Goal: Information Seeking & Learning: Learn about a topic

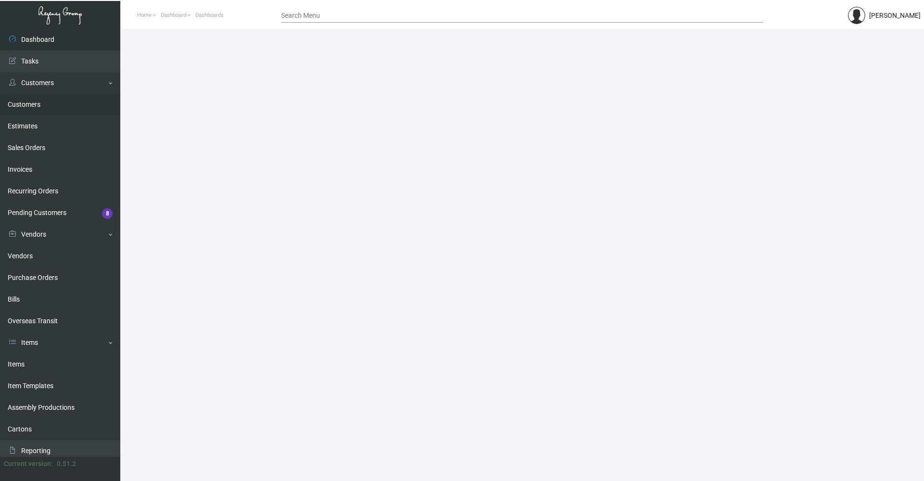
click at [39, 103] on link "Customers" at bounding box center [60, 105] width 120 height 22
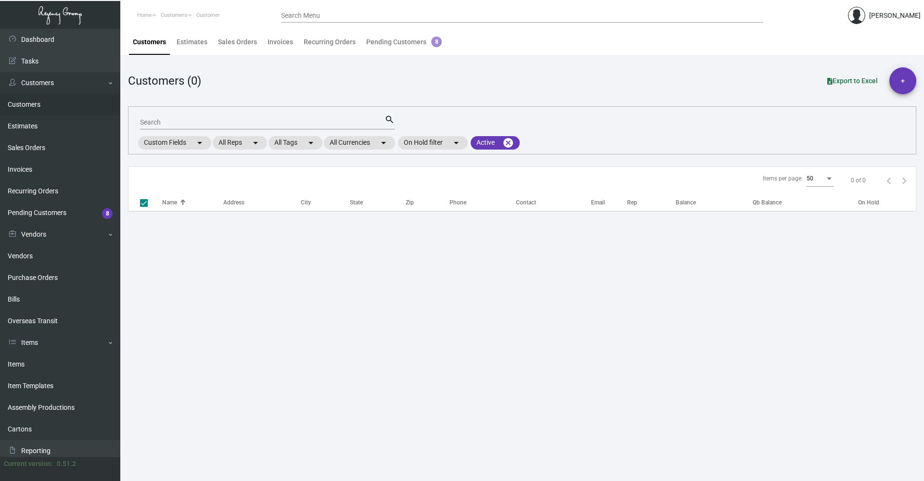
checkbox input "false"
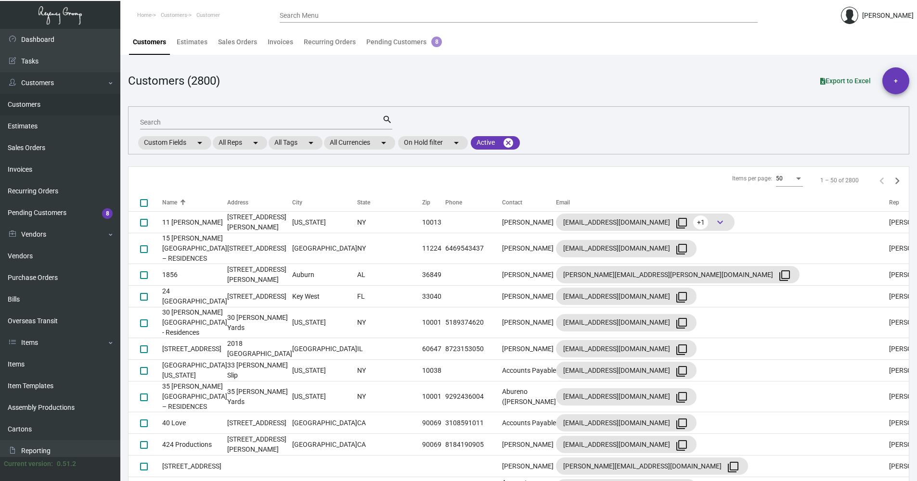
click at [176, 119] on input "Search" at bounding box center [261, 123] width 242 height 8
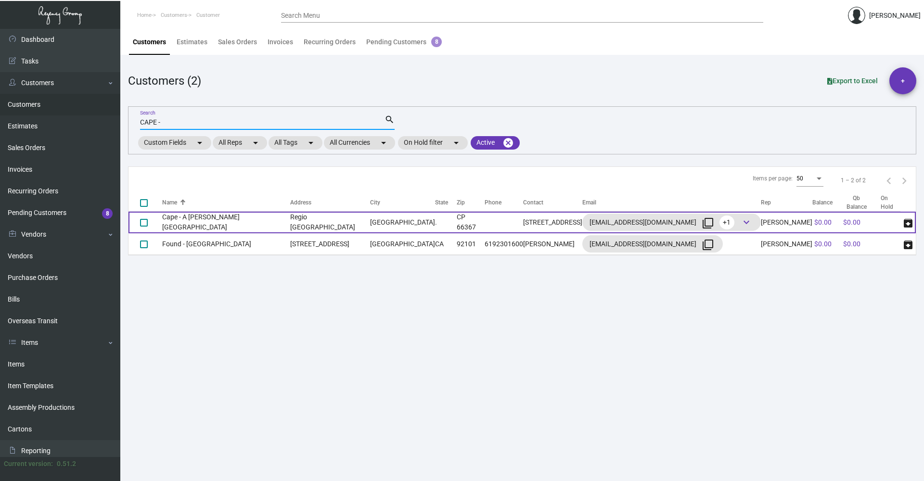
type input "CAPE -"
click at [310, 223] on td "Regio [GEOGRAPHIC_DATA]" at bounding box center [330, 223] width 80 height 22
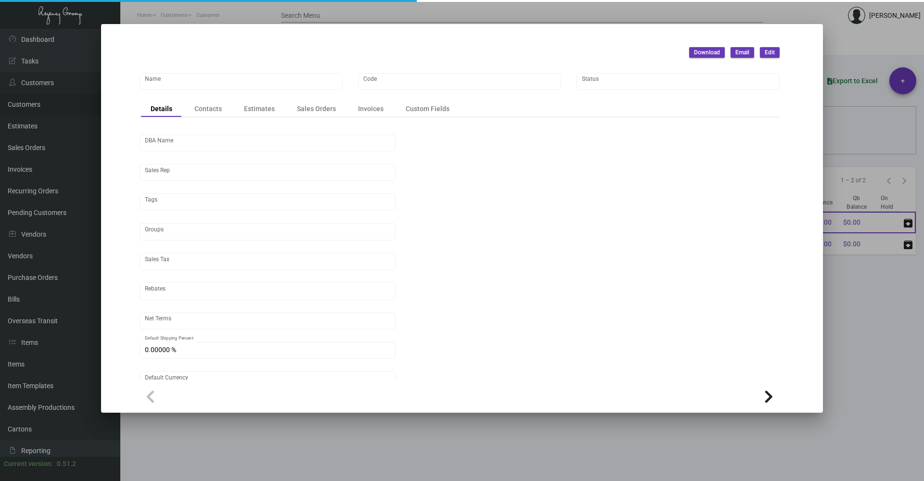
type input "Cape - A [PERSON_NAME][GEOGRAPHIC_DATA]"
type input "539"
type input "[PERSON_NAME]"
type input "Out of State"
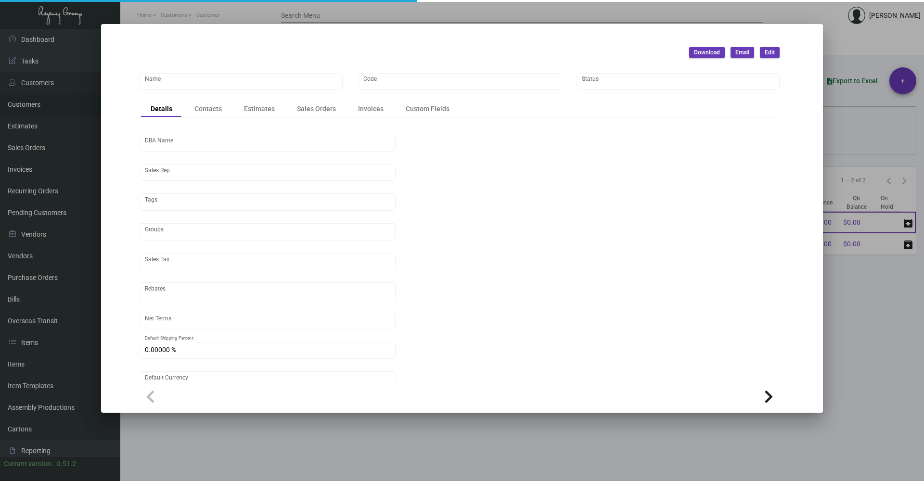
type input "Net 30"
type input "United States Dollar $"
type input "$ 0.00"
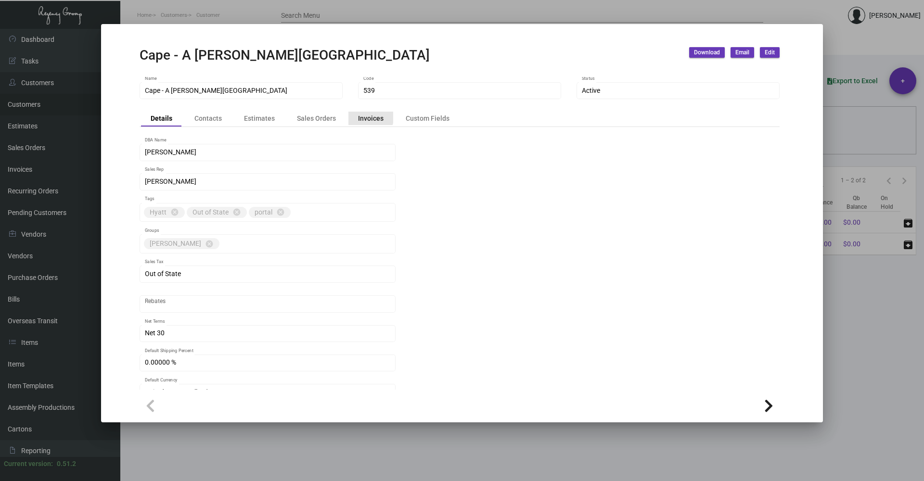
click at [365, 116] on div "Invoices" at bounding box center [371, 118] width 26 height 10
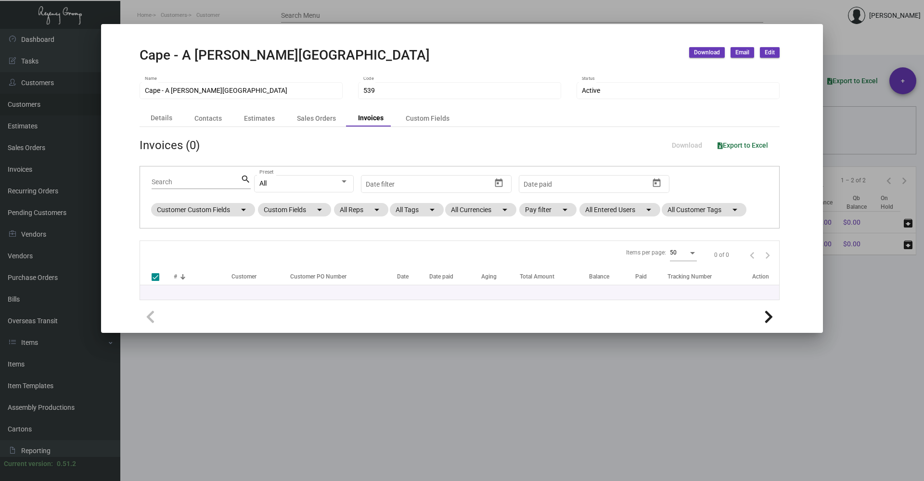
checkbox input "false"
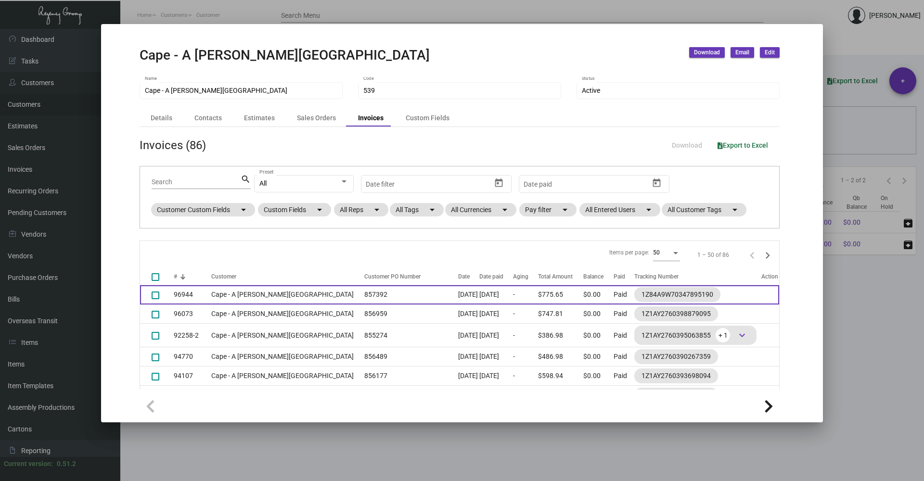
click at [479, 296] on td "[DATE]" at bounding box center [496, 294] width 34 height 19
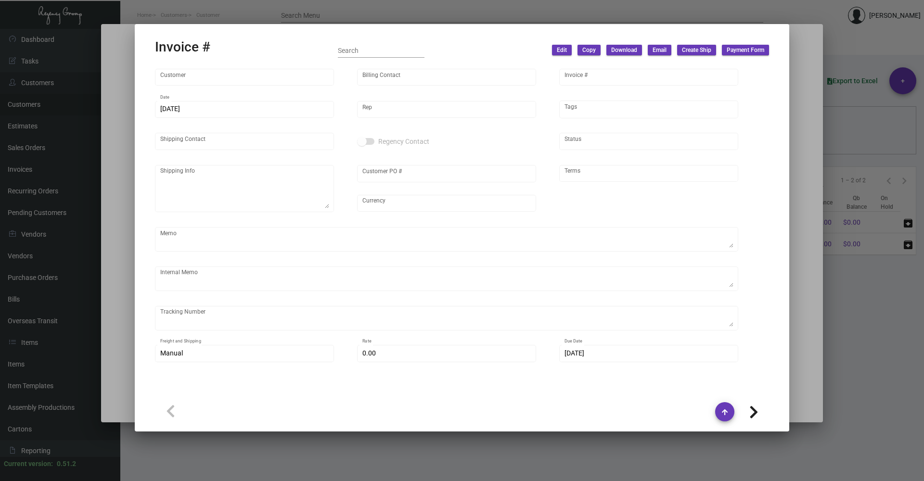
type input "Cape - A [PERSON_NAME][GEOGRAPHIC_DATA]"
type input "[STREET_ADDRESS]"
type input "96944"
type input "[DATE]"
type input "[PERSON_NAME]"
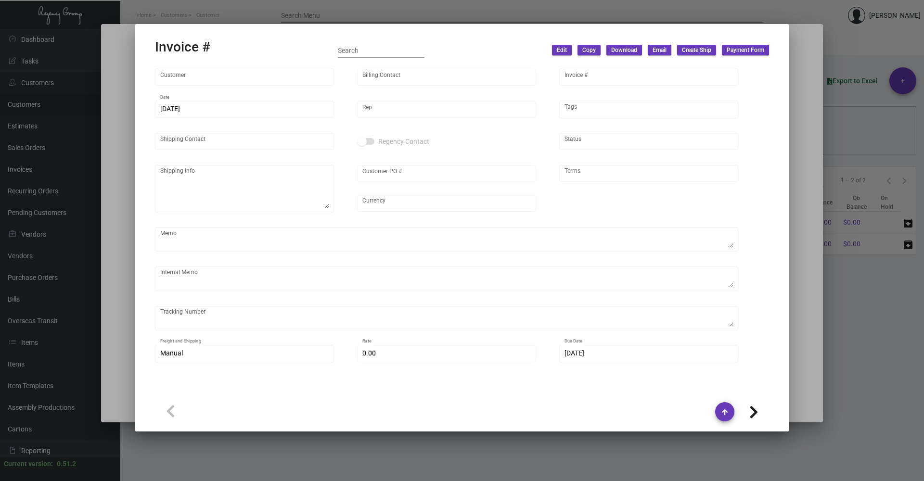
type input "[PERSON_NAME] Equipamiento Hotelero [GEOGRAPHIC_DATA]"
type textarea "Cape - A [PERSON_NAME][GEOGRAPHIC_DATA] - [PERSON_NAME] [GEOGRAPHIC_DATA] Hotel…"
type input "857392"
type input "United States Dollar $"
type input "Net 30"
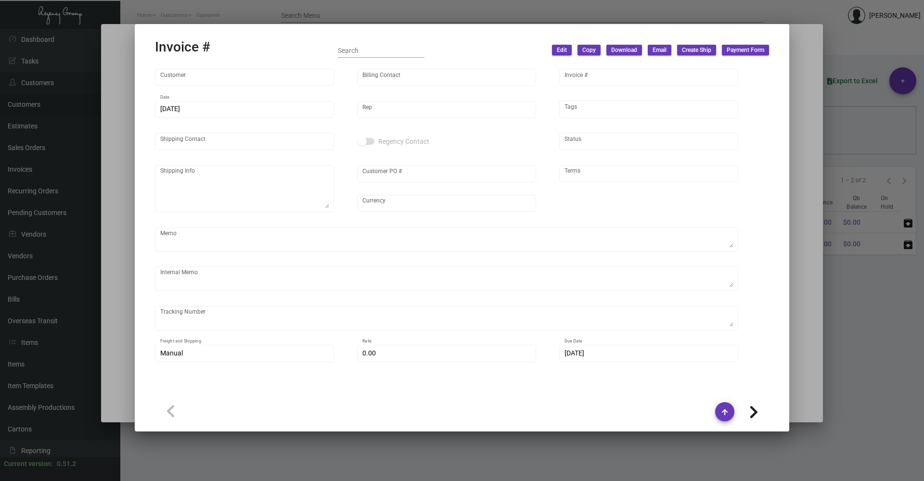
type textarea "29.30"
type input "$ 55.65"
type input "[DATE]"
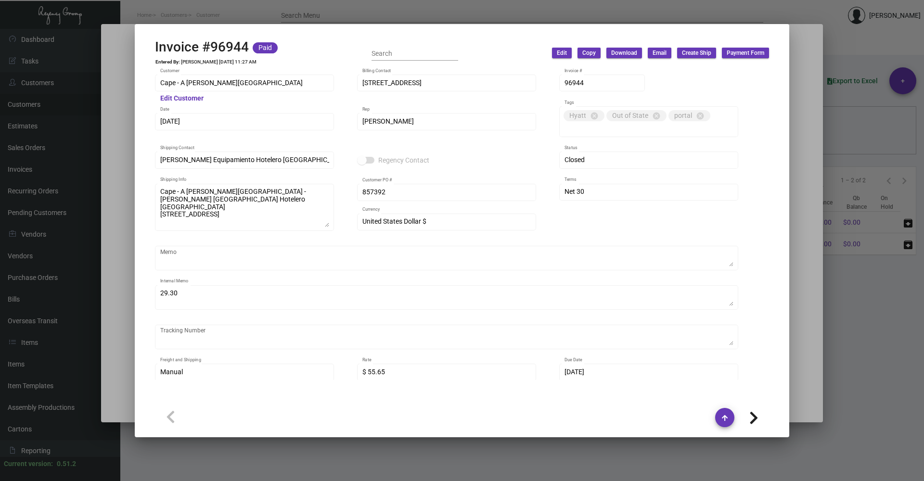
click at [657, 56] on span "Email" at bounding box center [660, 53] width 14 height 8
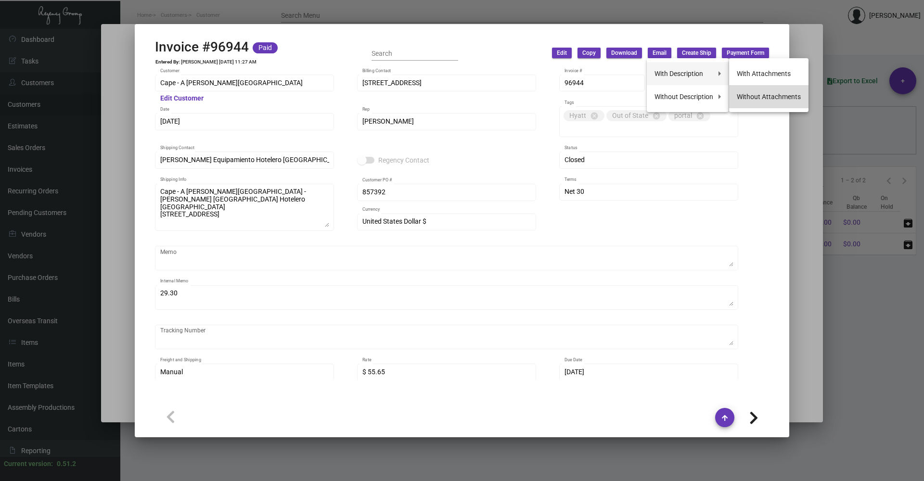
click at [771, 95] on button "Without Attachments" at bounding box center [768, 96] width 79 height 23
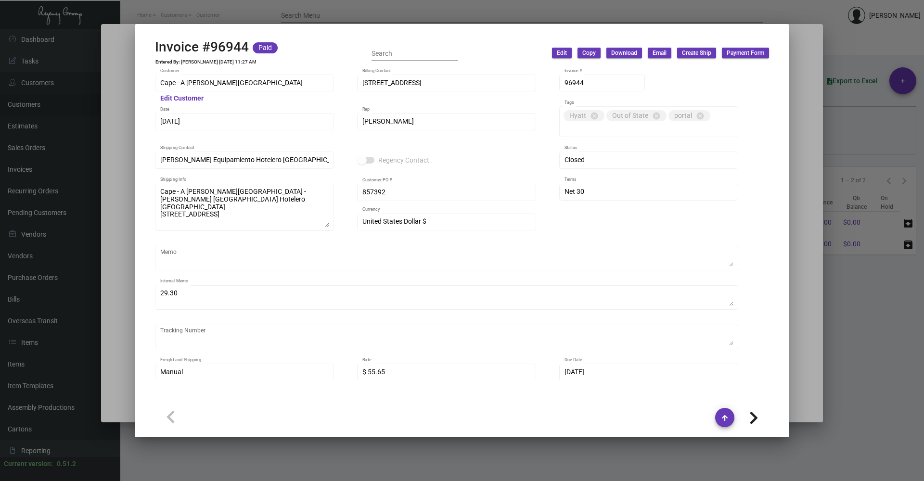
drag, startPoint x: 752, startPoint y: 232, endPoint x: 767, endPoint y: 237, distance: 15.6
click at [753, 232] on div "Cape - A [PERSON_NAME] Hotel Customer Edit Customer Calle del Transporte 112 Bi…" at bounding box center [462, 232] width 614 height 319
click at [807, 247] on div at bounding box center [462, 240] width 924 height 481
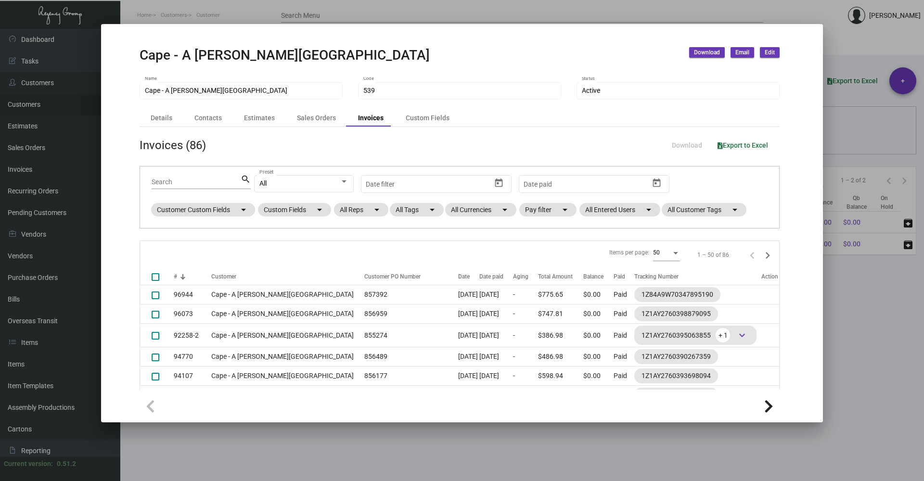
click at [837, 273] on div at bounding box center [462, 240] width 924 height 481
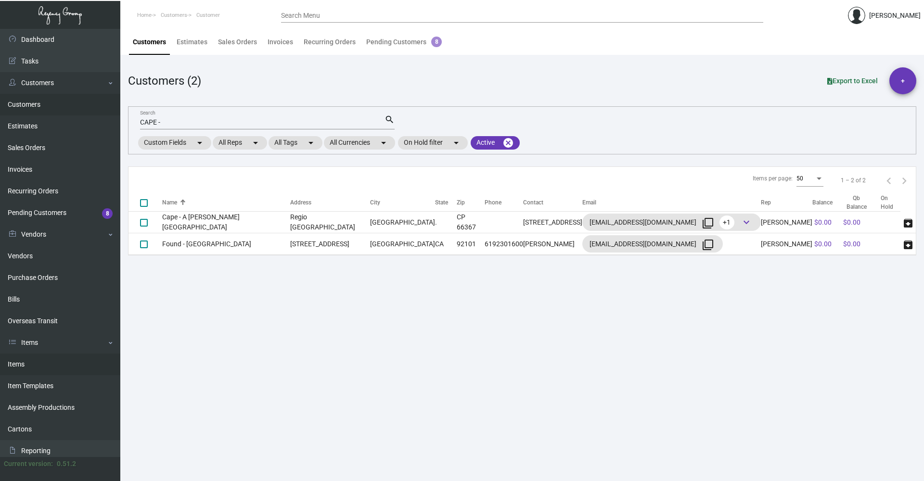
click at [26, 362] on link "Items" at bounding box center [60, 365] width 120 height 22
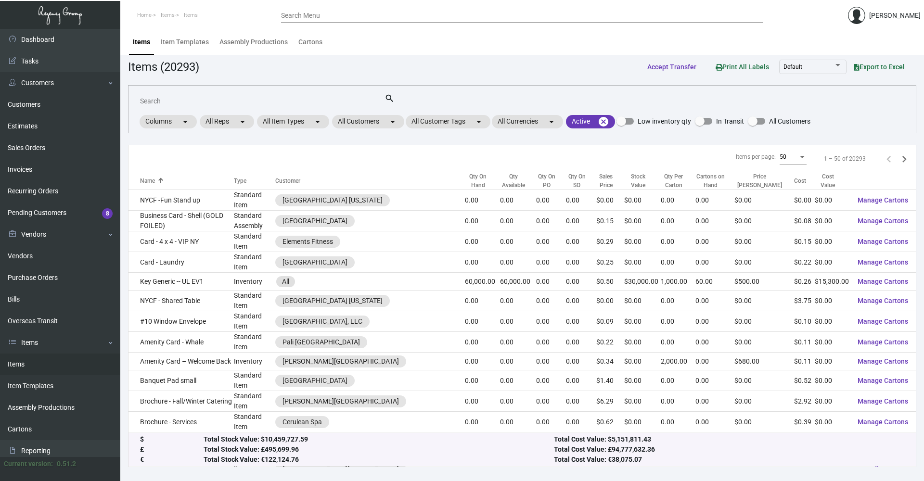
click at [192, 106] on div "Search" at bounding box center [262, 100] width 245 height 15
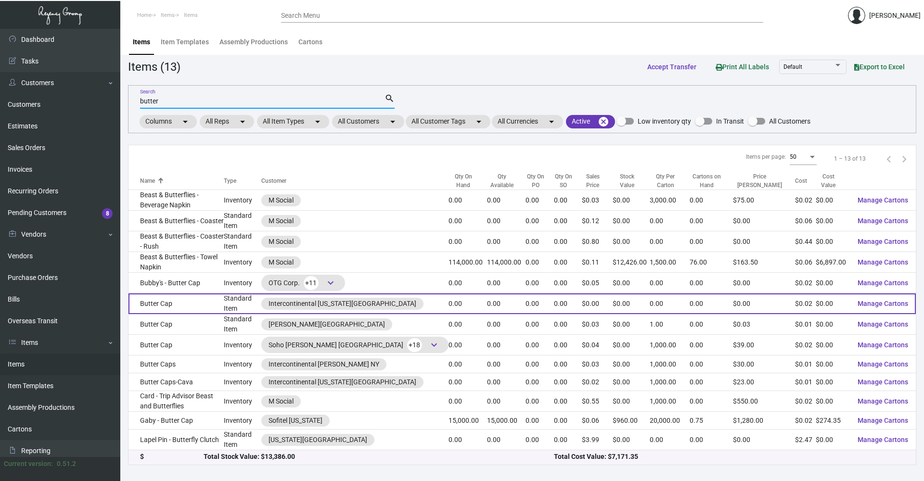
type input "butter"
click at [199, 295] on td "Butter Cap" at bounding box center [176, 304] width 95 height 21
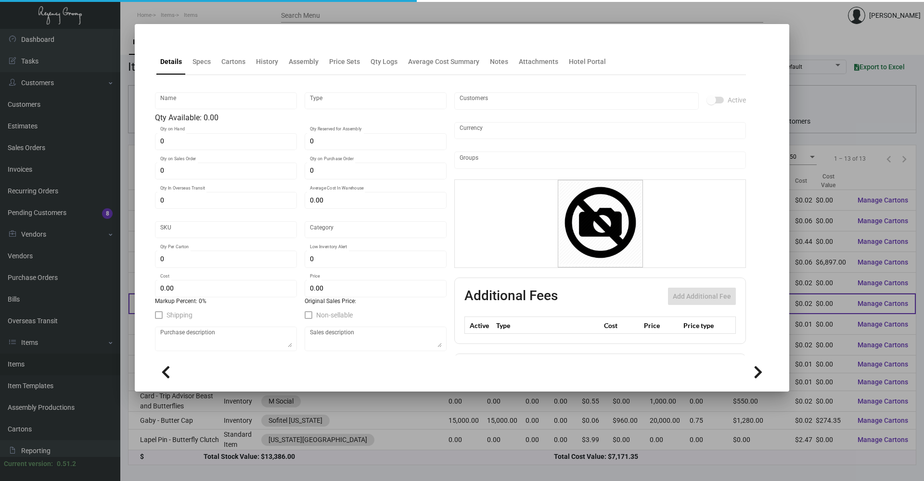
type input "Butter Cap"
type input "Standard Item"
type input "$ 0.00"
type input "Standard"
type input "$ 0.02389"
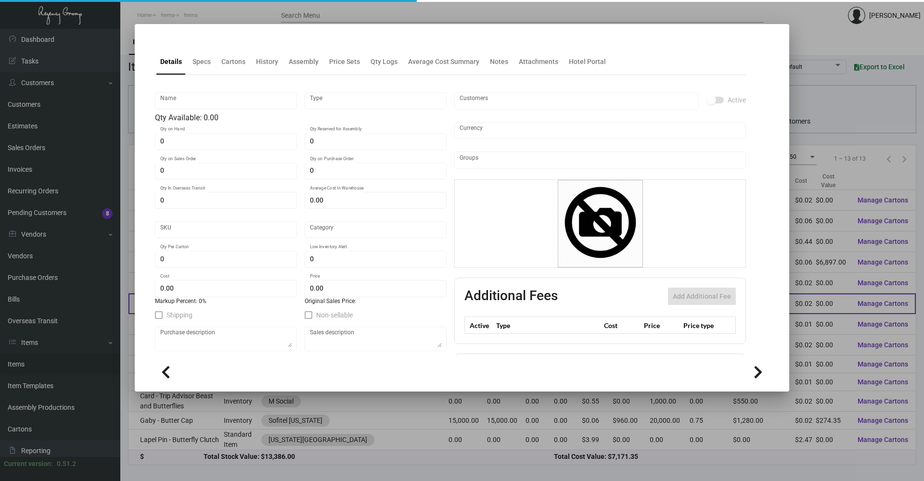
type input "$ 0.00"
checkbox input "true"
type input "United States Dollar $"
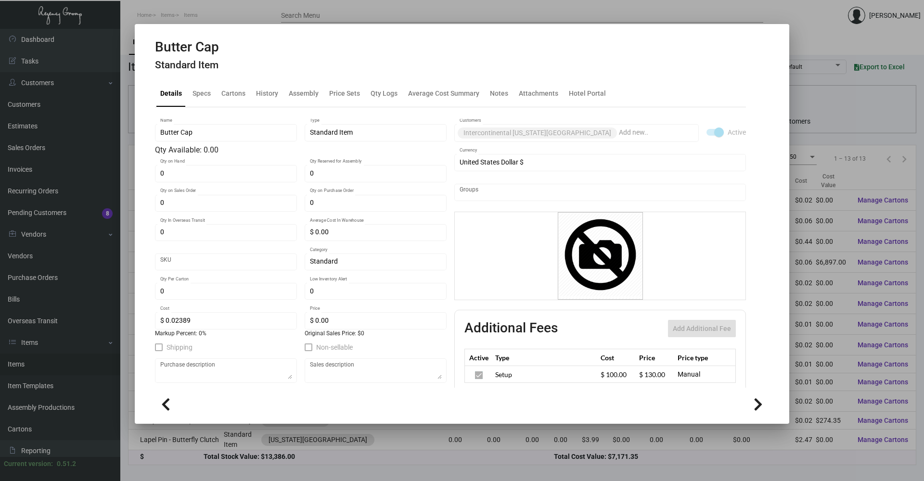
click at [758, 403] on icon at bounding box center [758, 405] width 9 height 14
type input "$ 0.00"
checkbox input "false"
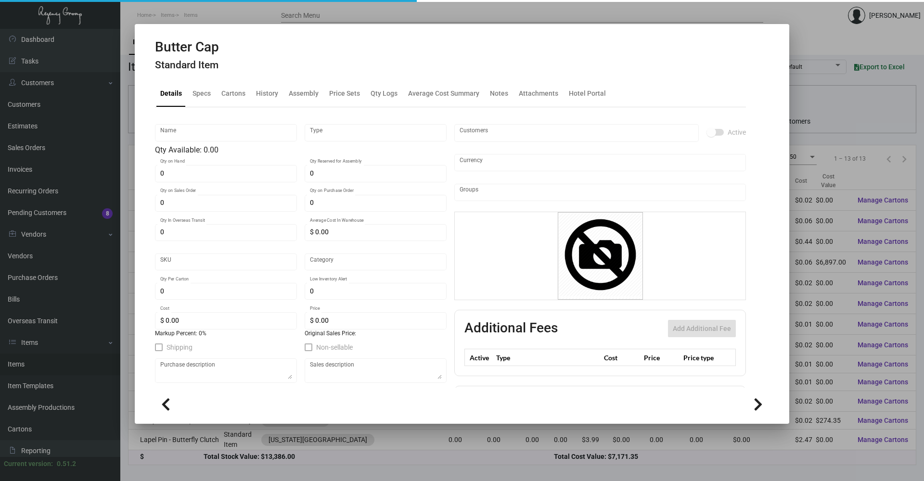
type input "Butter Cap"
type input "Standard Item"
type input "1093"
type input "Standard"
type input "1"
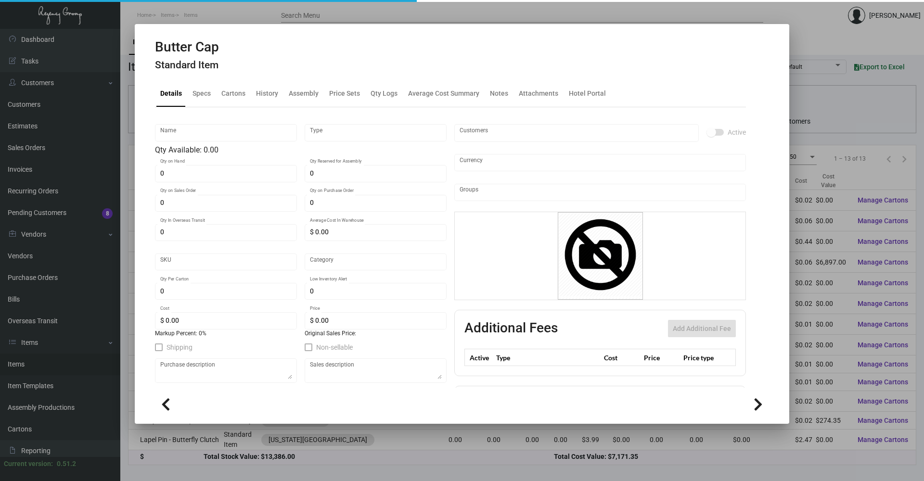
type input "$ 0.01088"
type input "$ 0.03"
type textarea "Butter Caps: size is 2.5" round, Printing 1 pms 1 side, made of parchment paper."
checkbox input "true"
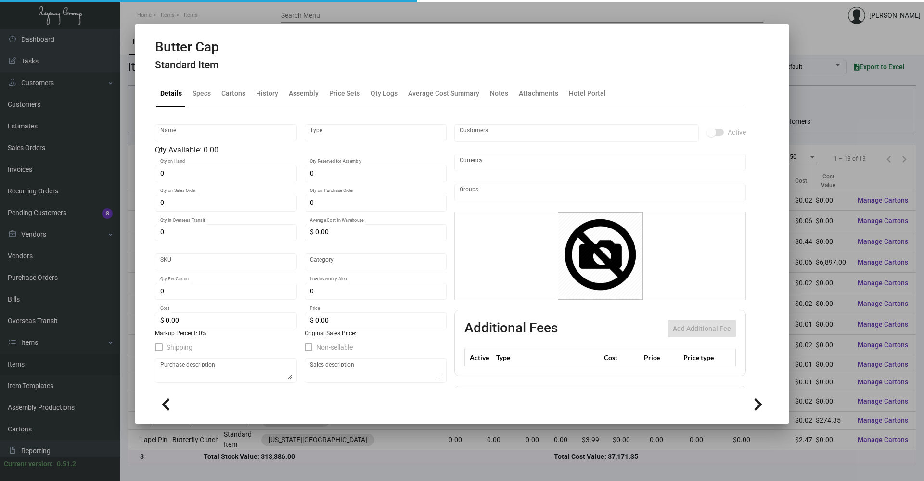
checkbox input "true"
type input "United States Dollar $"
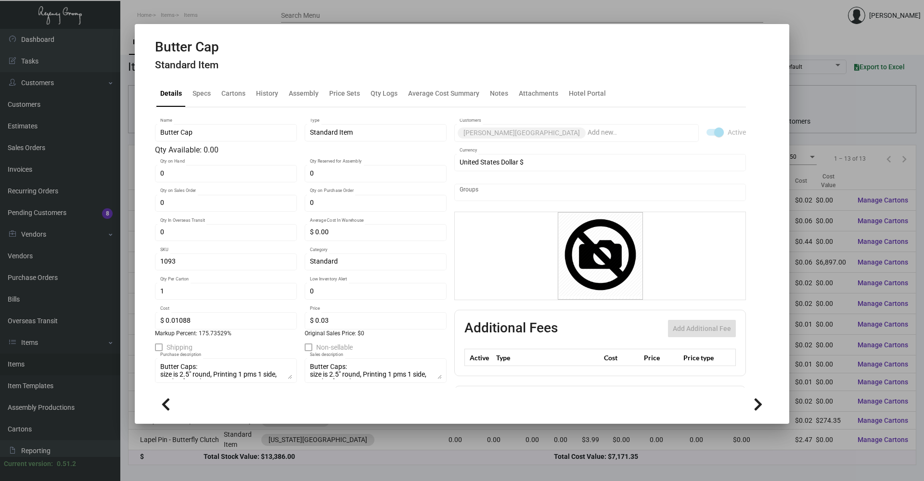
click at [758, 403] on icon at bounding box center [758, 405] width 9 height 14
type input "0"
type input "$ 0.00"
checkbox input "false"
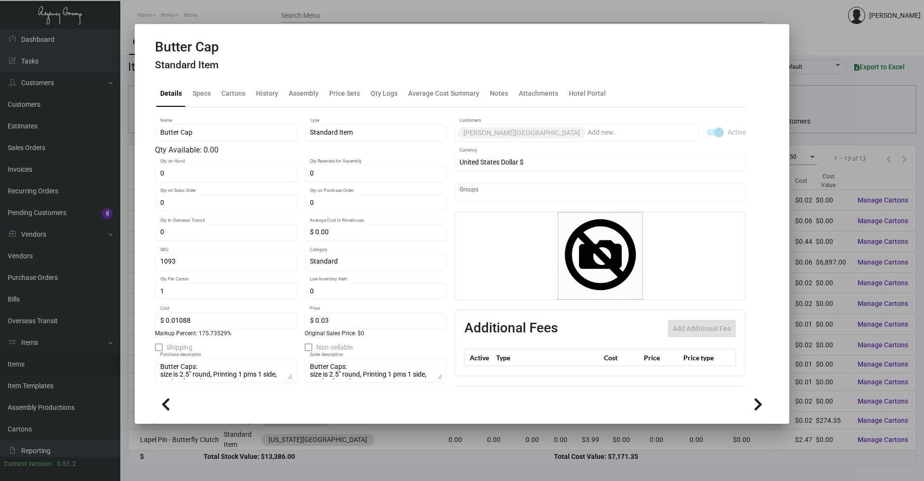
checkbox input "false"
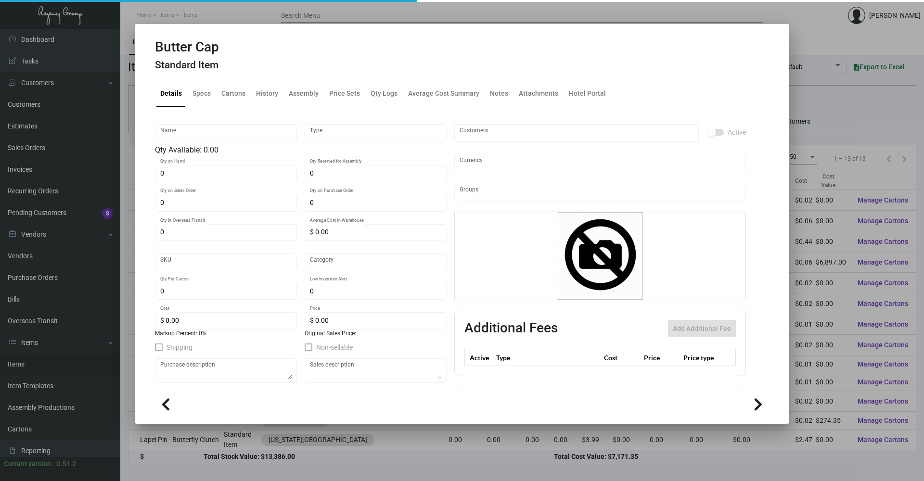
type input "Butter Cap"
type input "Inventory"
type input "$ 0.57"
type input "SHMAL-461-164"
type input "Standard"
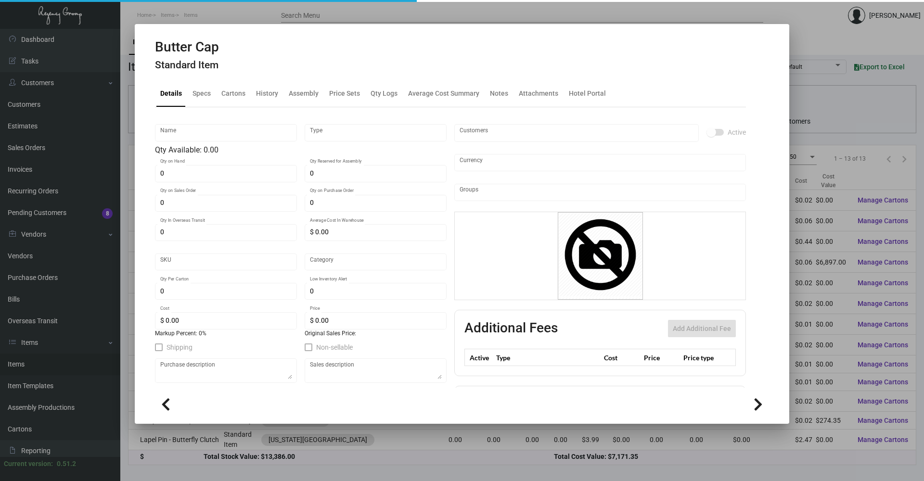
type input "1,000"
type input "500"
type input "$ 0.022"
type input "$ 0.039"
type textarea "Butter Cap Material: Parchment Paper Size: 65mm (2.5”) Color: 1 Additional: Wit…"
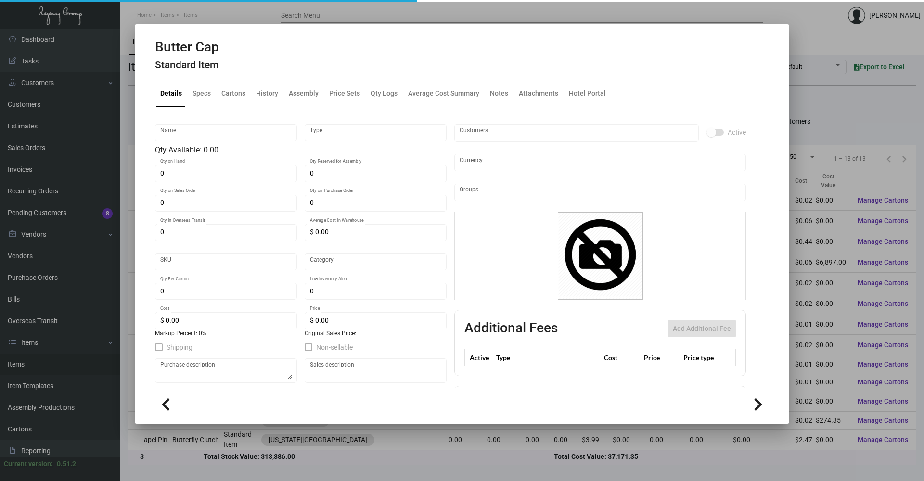
type textarea "Butter Cap Material: Parchment Paper Size: 65mm (2.5”) Color: 1 Additional: Wit…"
checkbox input "true"
type input "United States Dollar $"
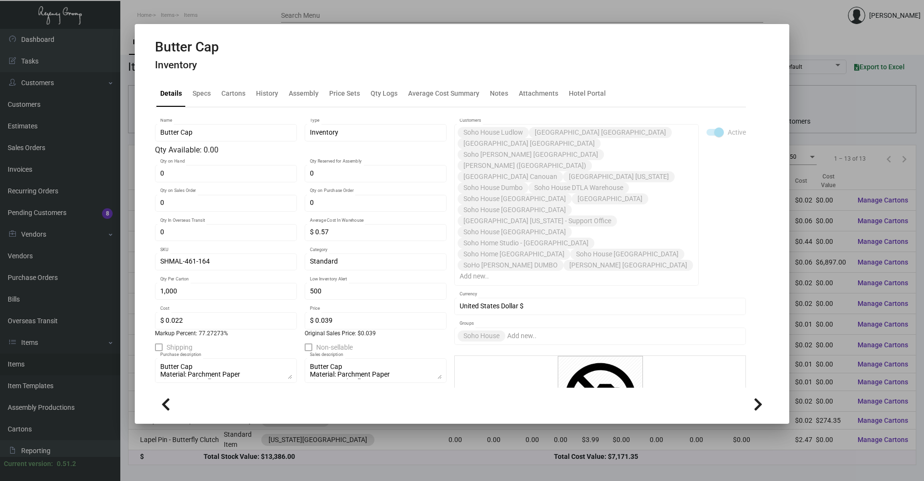
click at [758, 403] on icon at bounding box center [758, 405] width 9 height 14
type input "$ 0.00"
type input "0"
type input "$ 0.00"
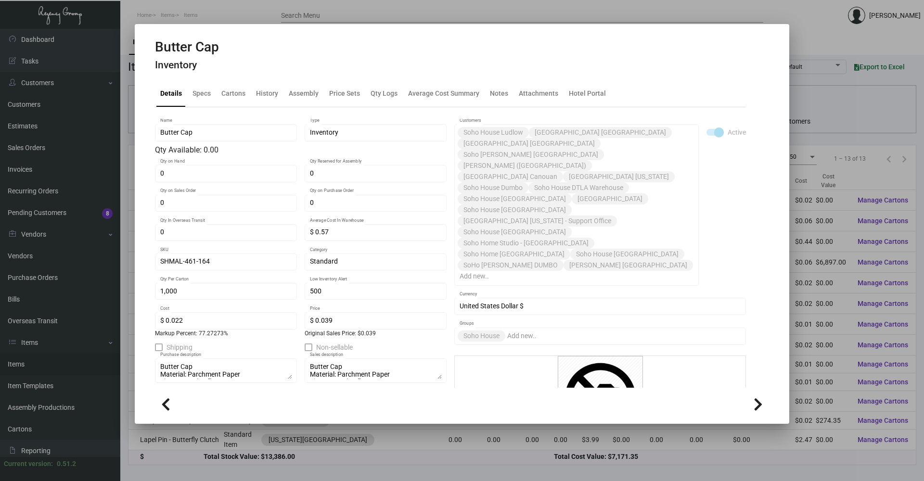
type input "$ 0.00"
checkbox input "false"
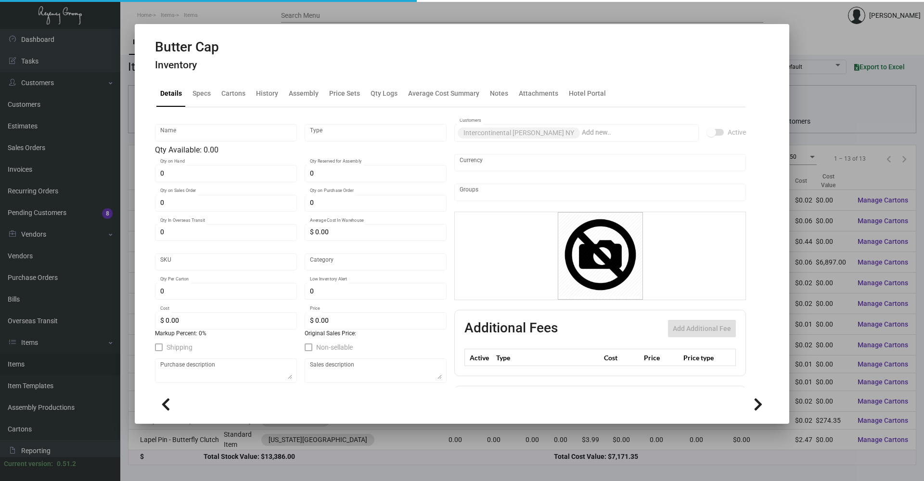
type input "Butter Caps"
type input "Inventory"
type input "1583"
type input "Standard"
type input "1,000"
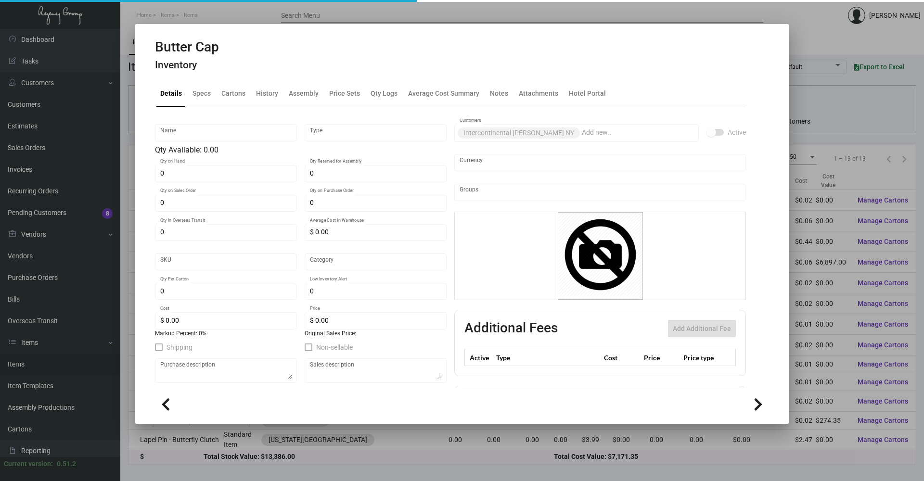
type input "$ 0.01088"
type input "$ 0.03"
type textarea "Butter Caps: size is 2.5" round, Printing 1 pms 1 side, made of parchment paper."
checkbox input "true"
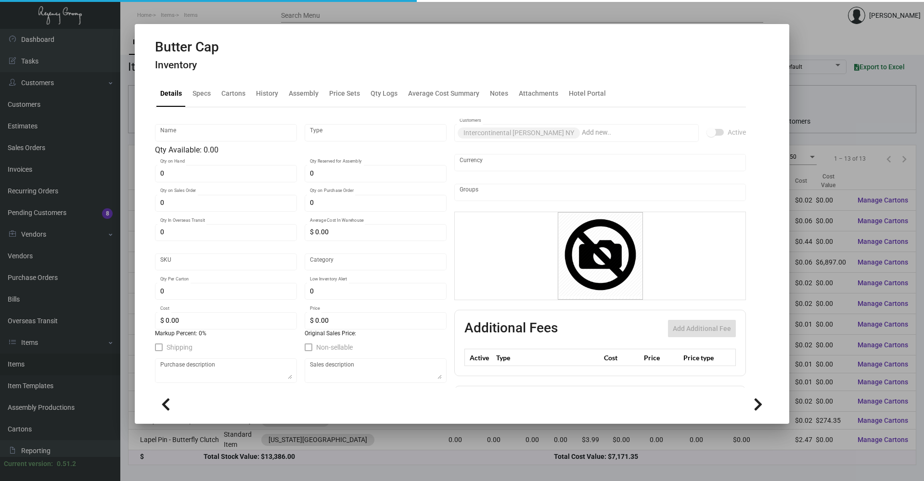
checkbox input "true"
type input "United States Dollar $"
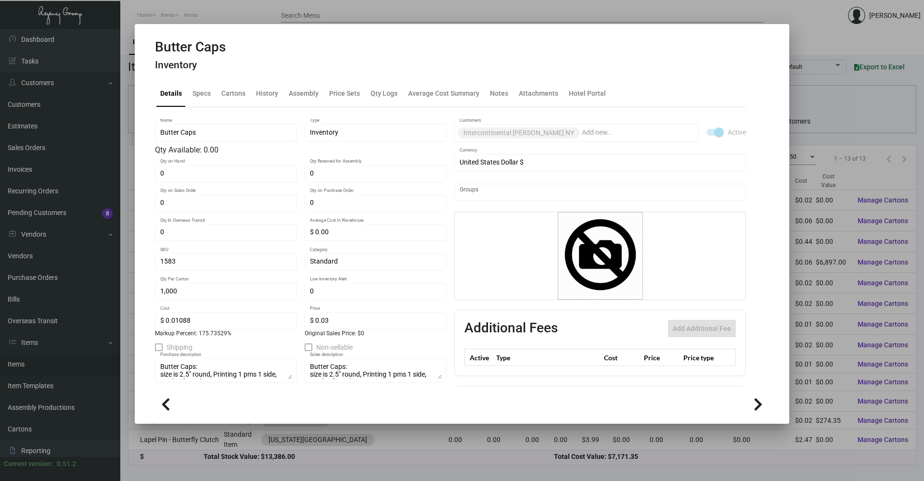
click at [758, 403] on icon at bounding box center [758, 405] width 9 height 14
type input "0"
type input "$ 0.00"
checkbox input "false"
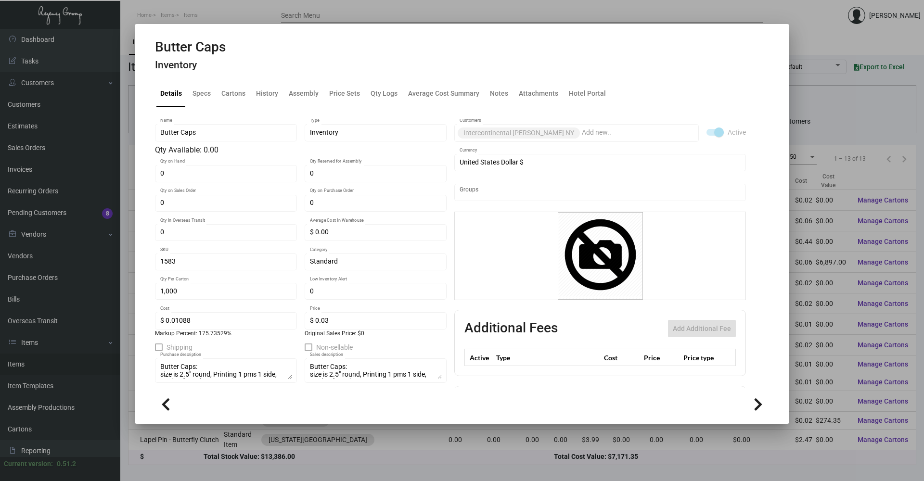
checkbox input "false"
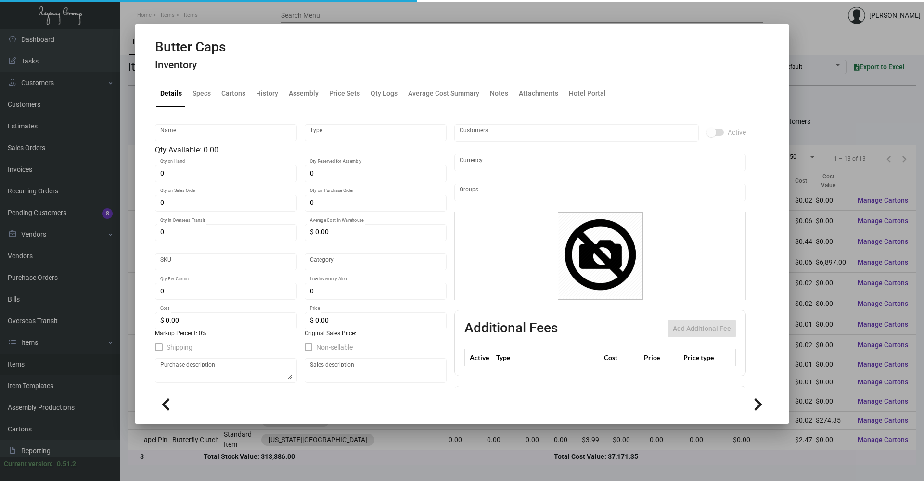
type input "Butter Caps-Cava"
type input "Inventory"
type input "1564"
type input "Standard"
type input "1,000"
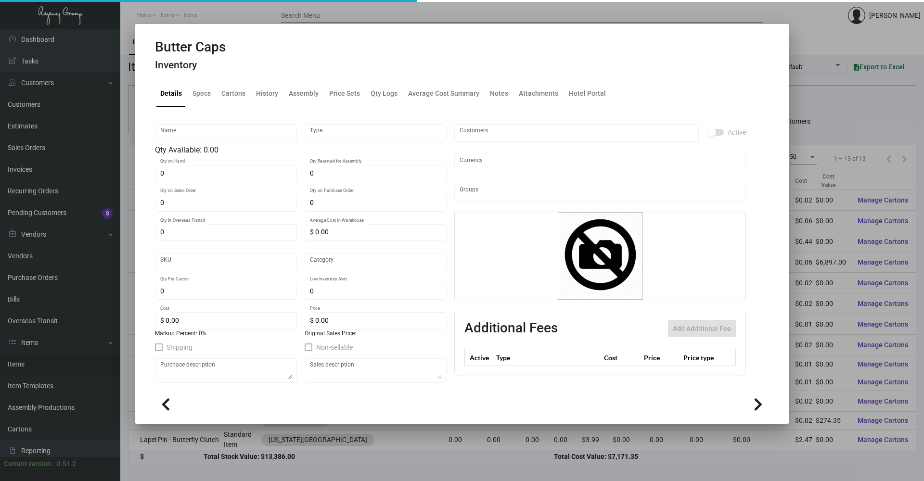
type input "$ 0.01242"
type input "$ 0.023"
type textarea "Butter Caps: size is 2.5" round, Printing 1 pms 1 side, made of parchment paper"
checkbox input "true"
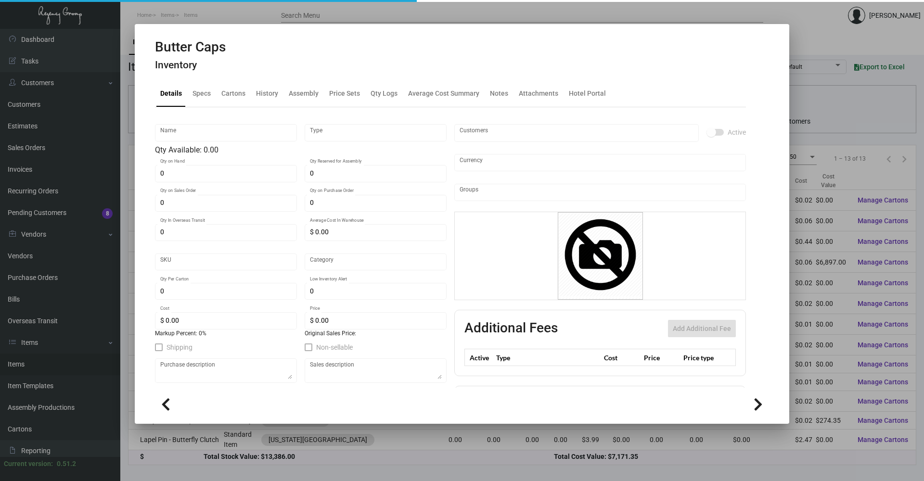
checkbox input "true"
type input "United States Dollar $"
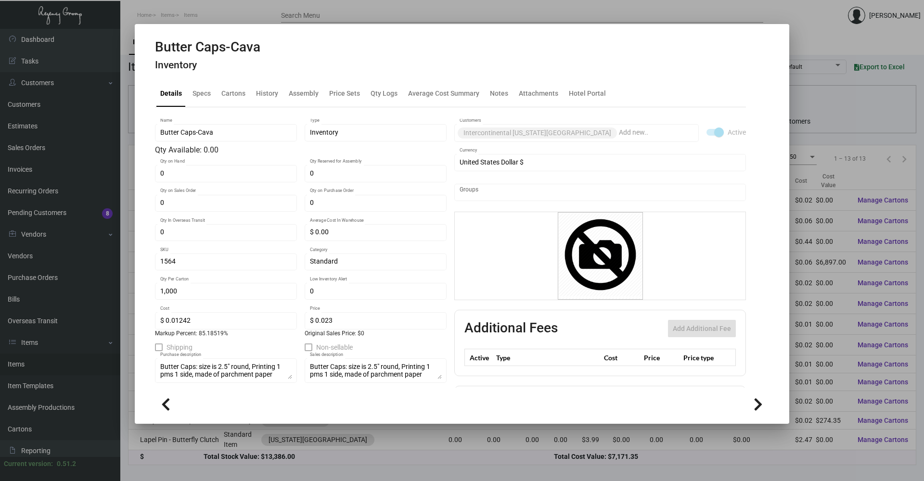
click at [758, 403] on icon at bounding box center [758, 405] width 9 height 14
type input "0"
type input "$ 0.00"
checkbox input "false"
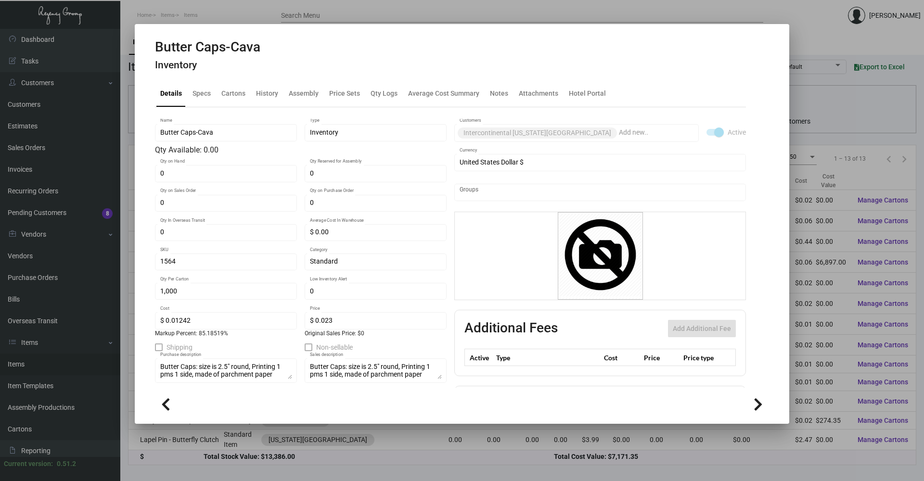
checkbox input "false"
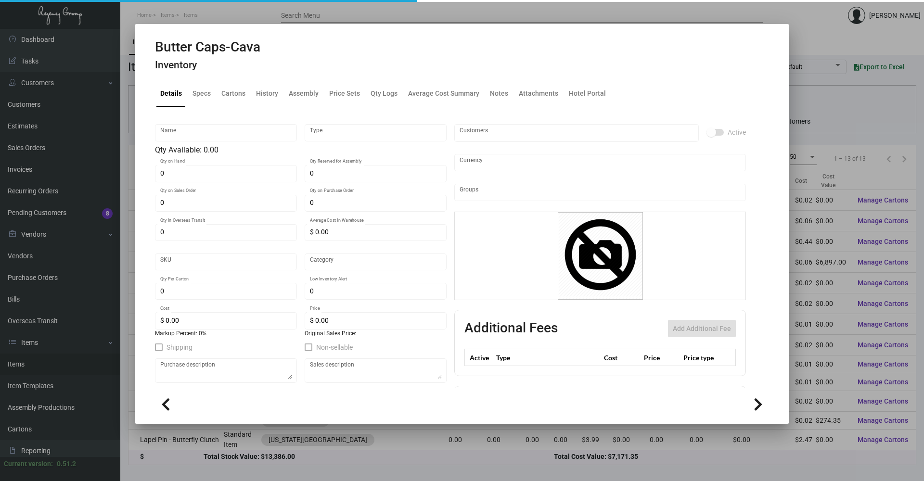
type input "Card - Trip Advisor Beast and Butterflies"
type input "Inventory"
type input "$ 0.01901"
type input "MSOC-Card-28"
type input "Standard"
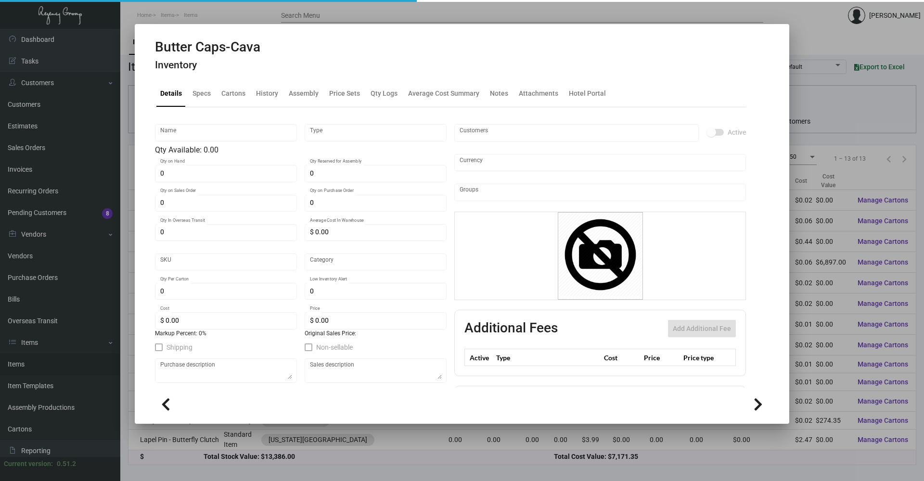
type input "1,000"
type input "$ 0.01505"
type input "$ 0.55"
checkbox input "true"
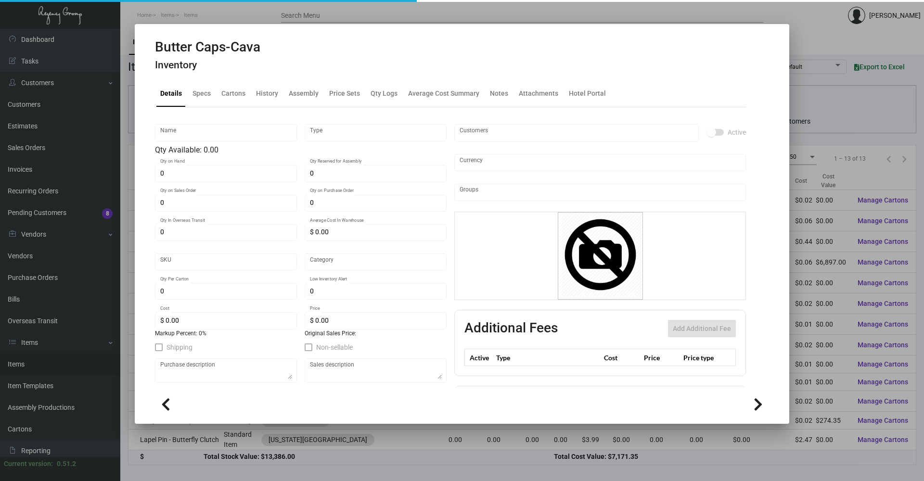
type input "United States Dollar $"
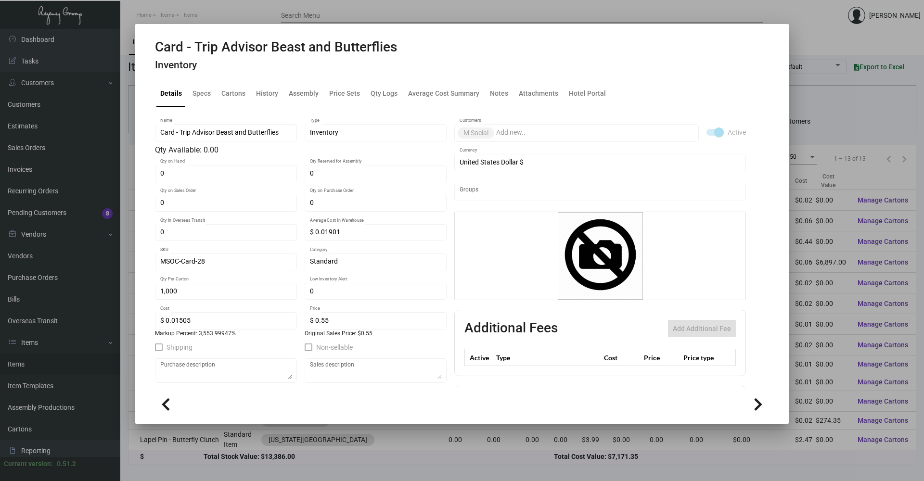
click at [840, 103] on div at bounding box center [462, 240] width 924 height 481
